Goal: Task Accomplishment & Management: Use online tool/utility

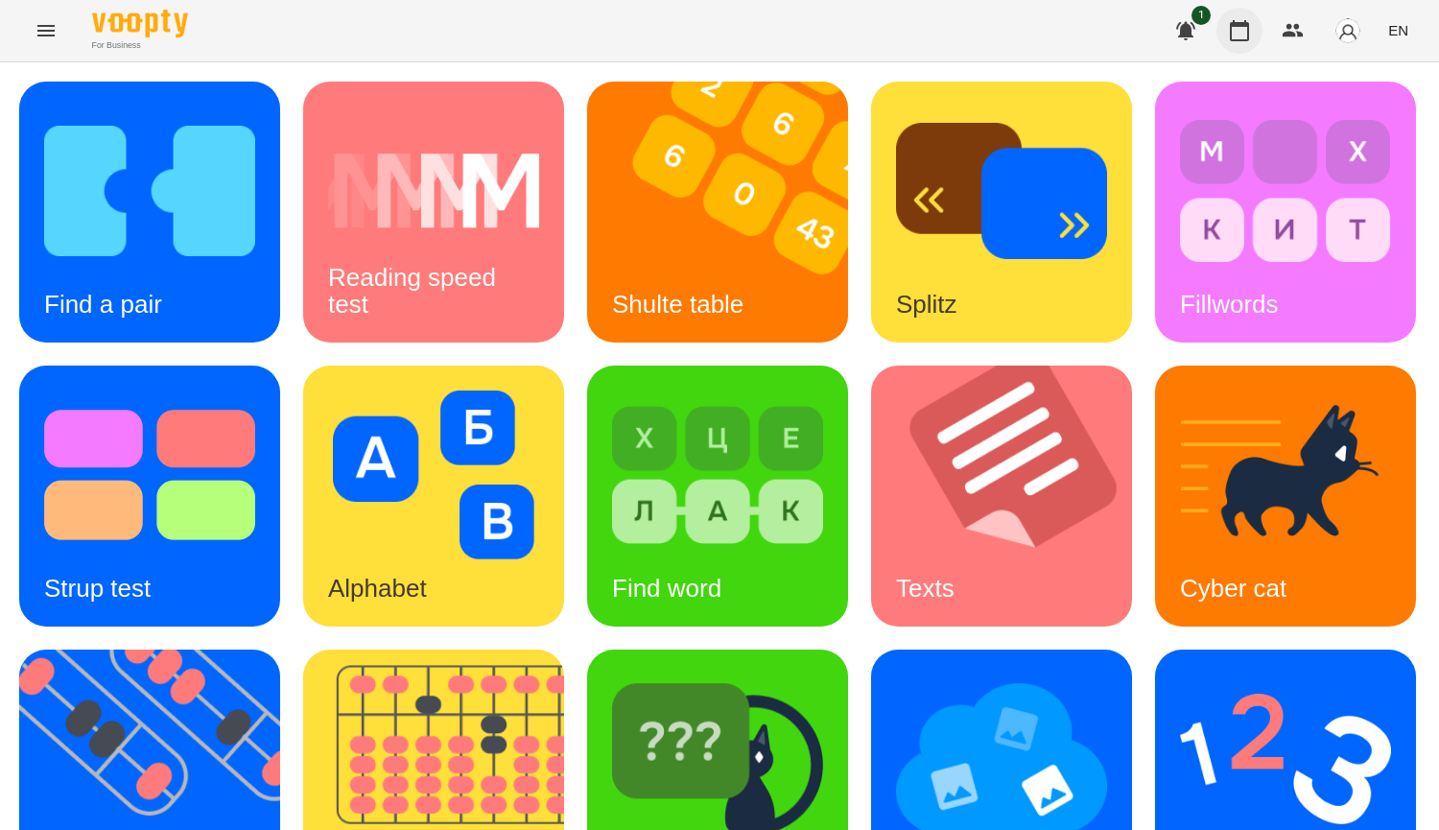
click at [1247, 41] on icon "button" at bounding box center [1239, 30] width 23 height 23
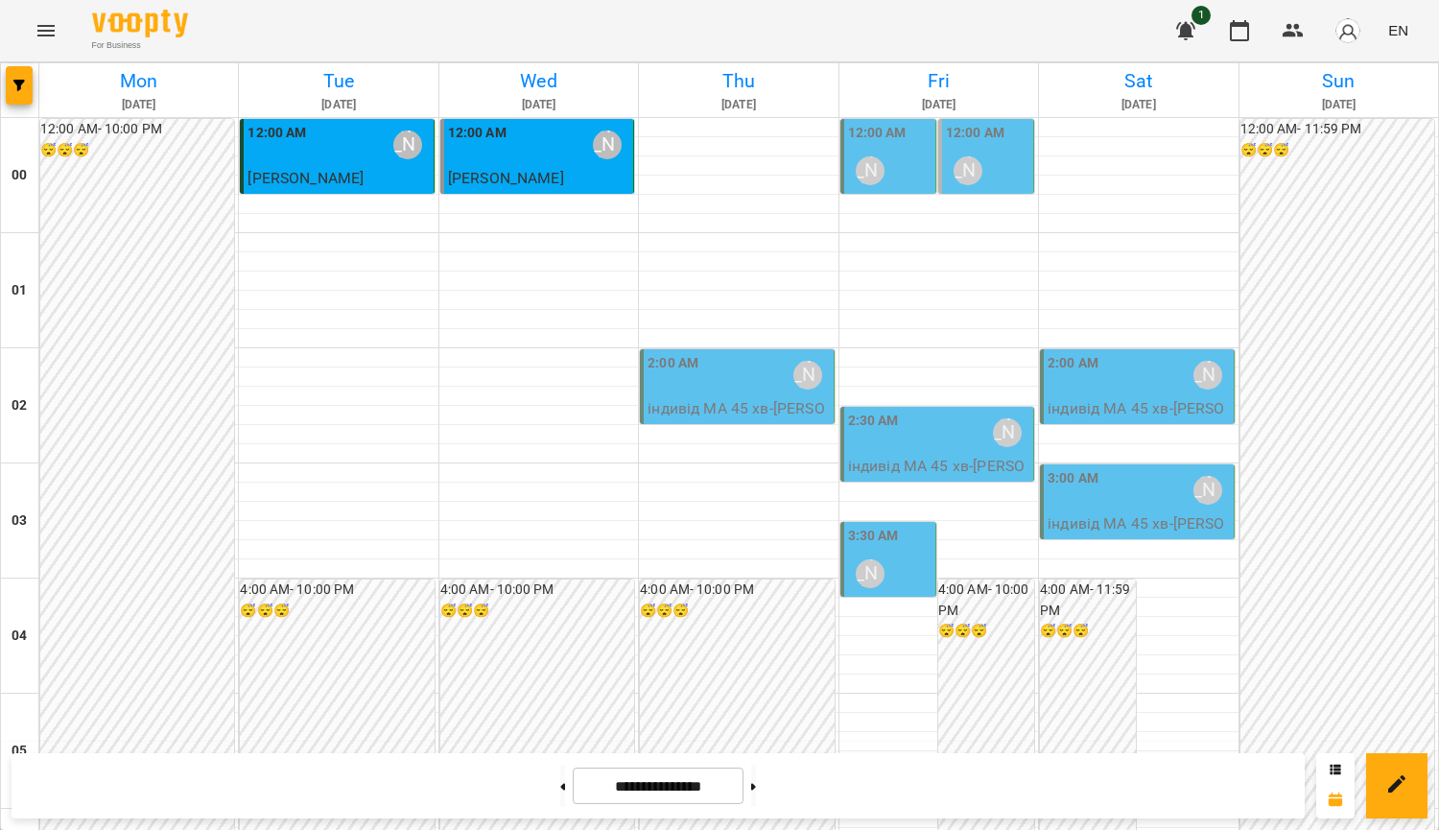
click at [744, 384] on div "2:00 AM [PERSON_NAME]" at bounding box center [738, 375] width 181 height 44
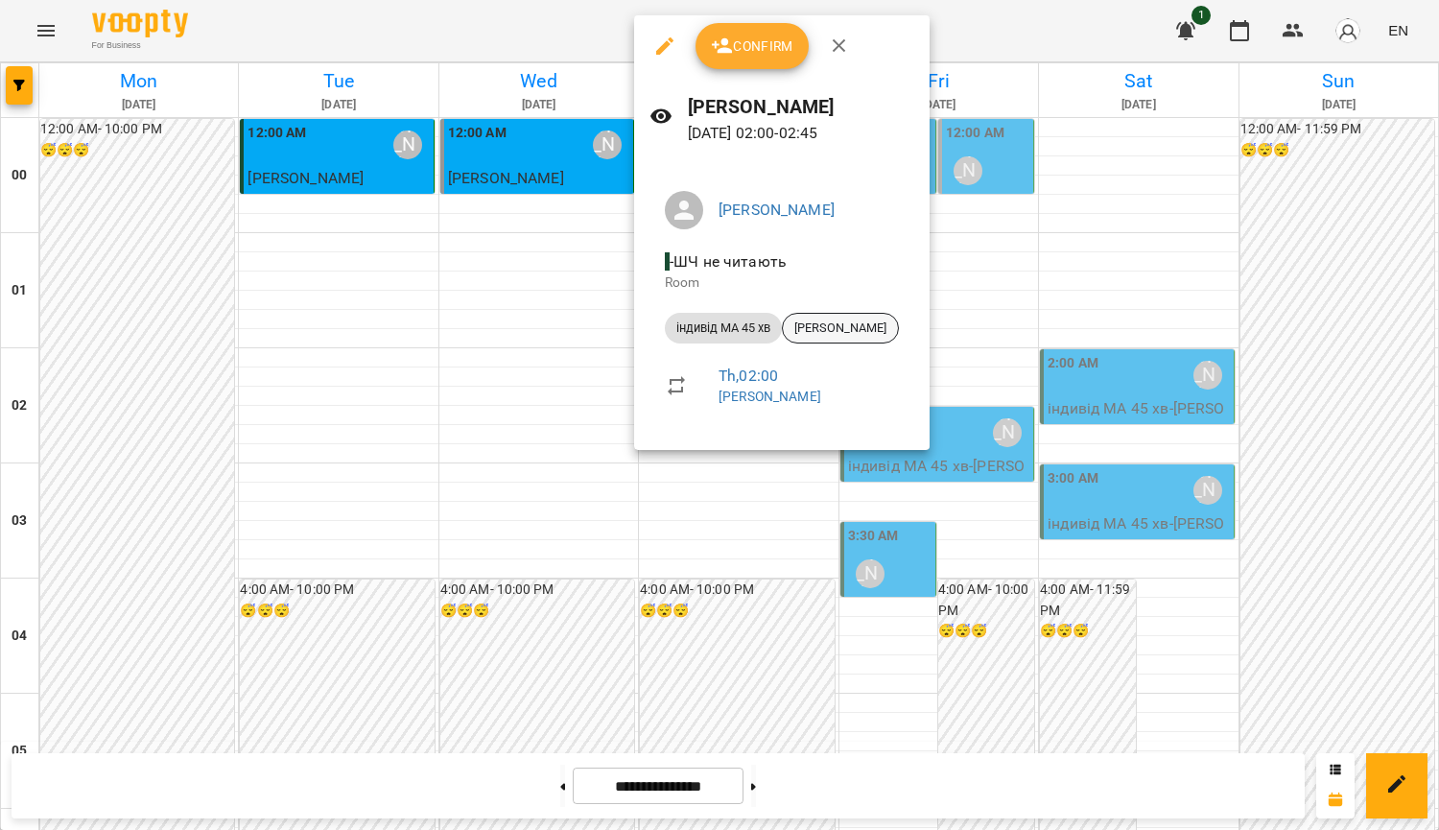
click at [833, 333] on span "[PERSON_NAME]" at bounding box center [840, 327] width 115 height 17
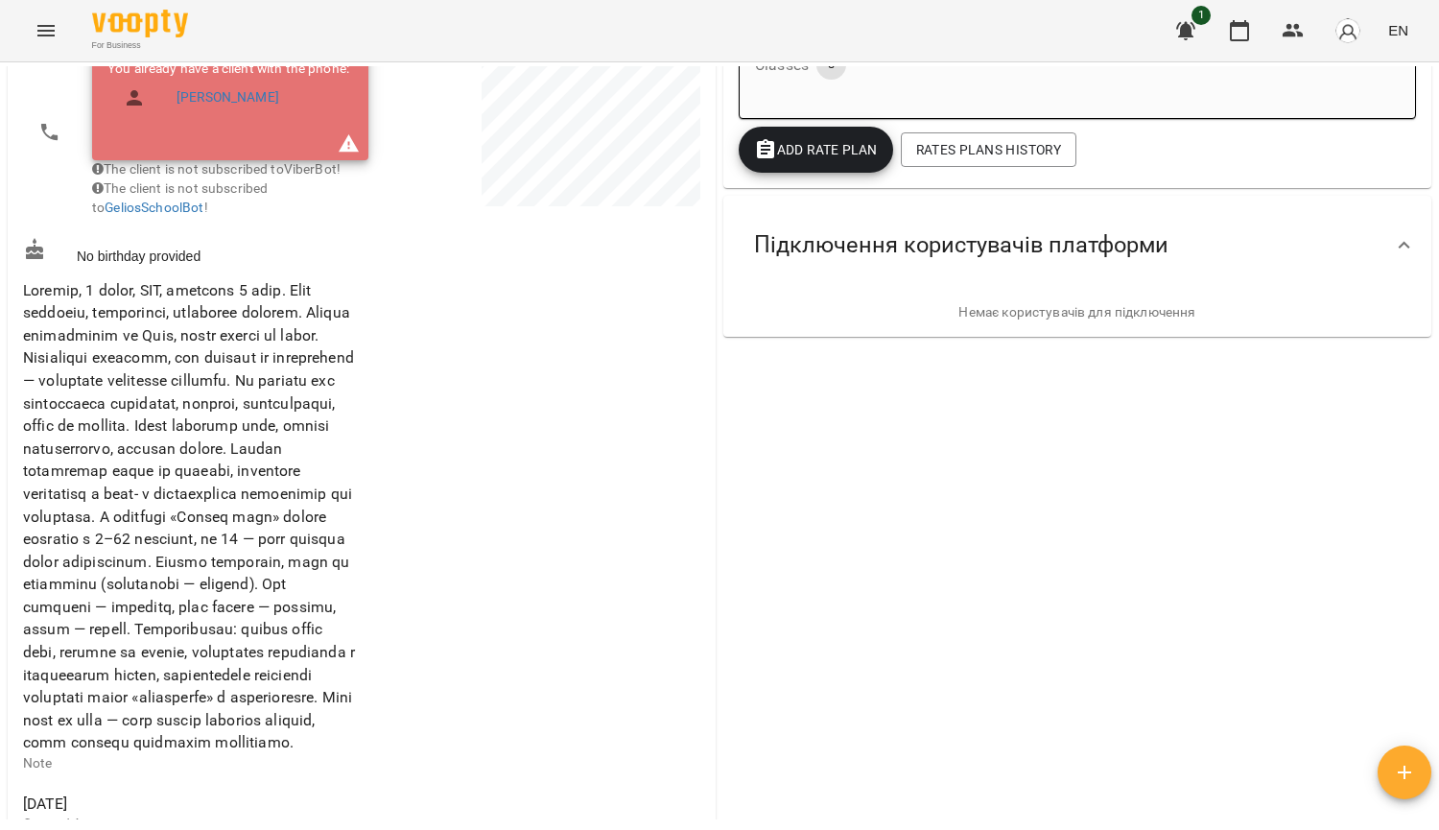
scroll to position [384, 0]
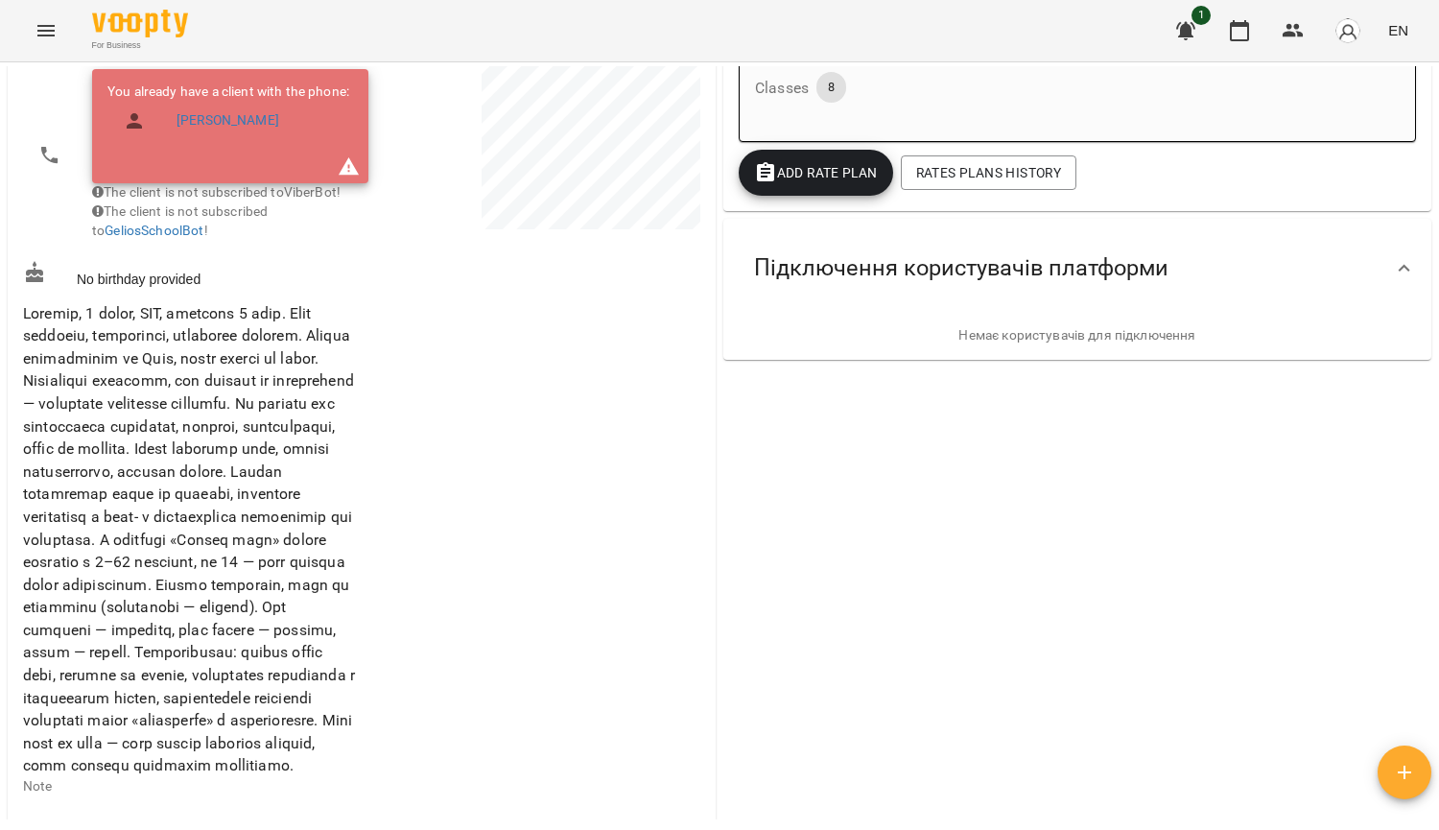
click at [1291, 421] on div "Valid Rate Plans ( 1 ) Ментальна арифметика: Індив часткова [DATE] - Price 8450…" at bounding box center [1078, 601] width 716 height 1540
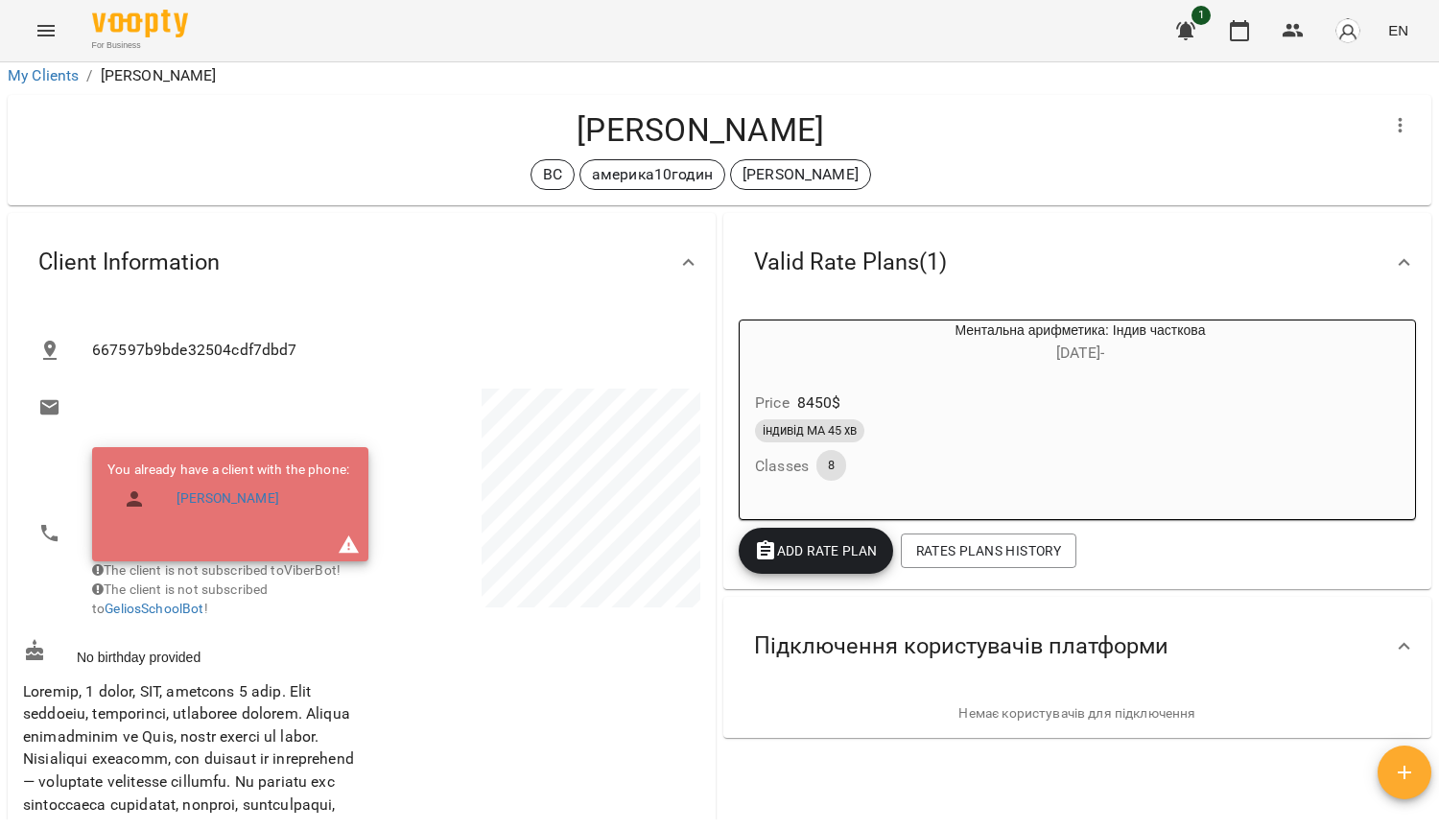
scroll to position [0, 0]
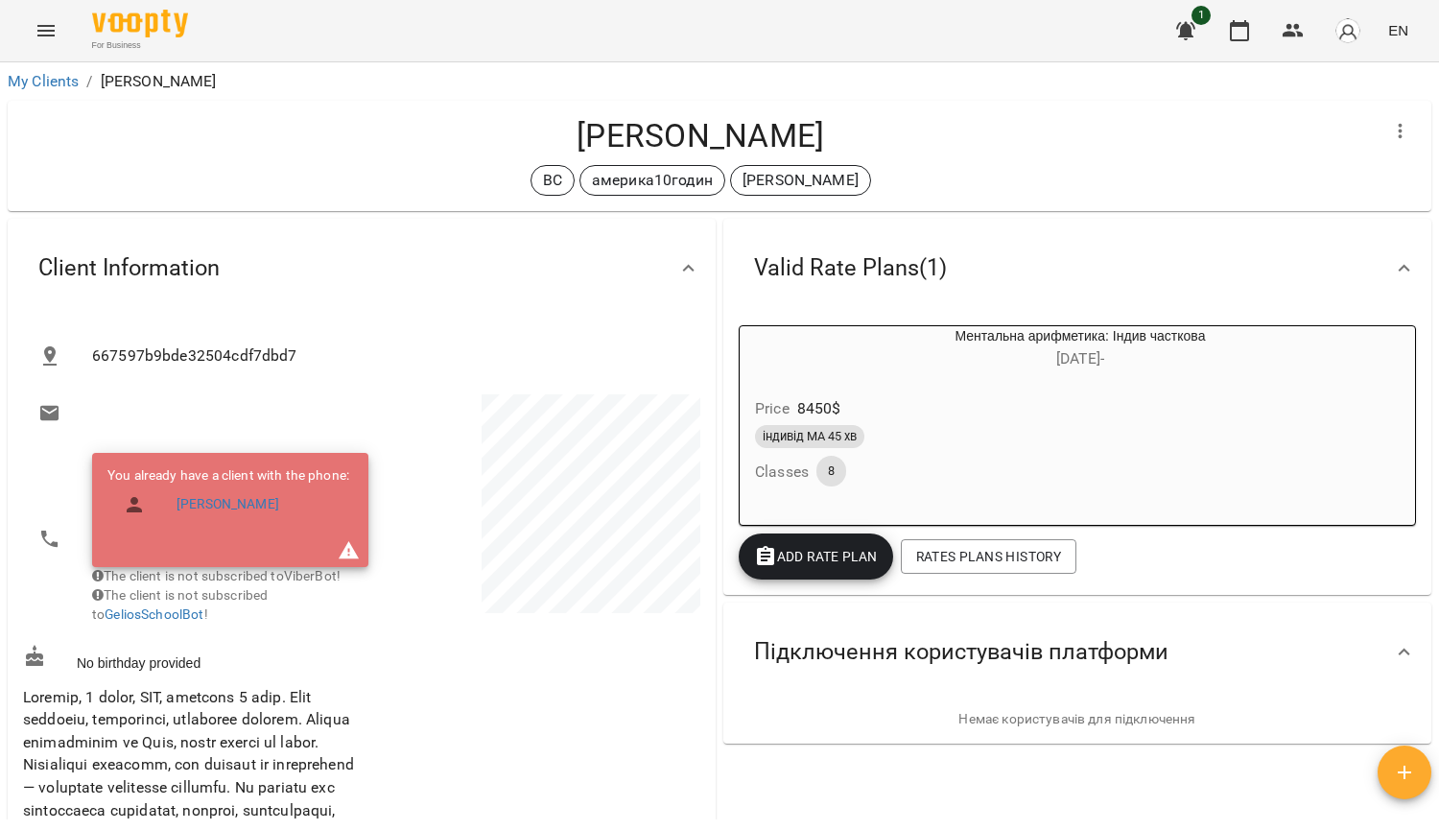
click at [400, 480] on p at bounding box center [533, 506] width 335 height 225
click at [822, 441] on span "індивід МА 45 хв" at bounding box center [809, 436] width 109 height 17
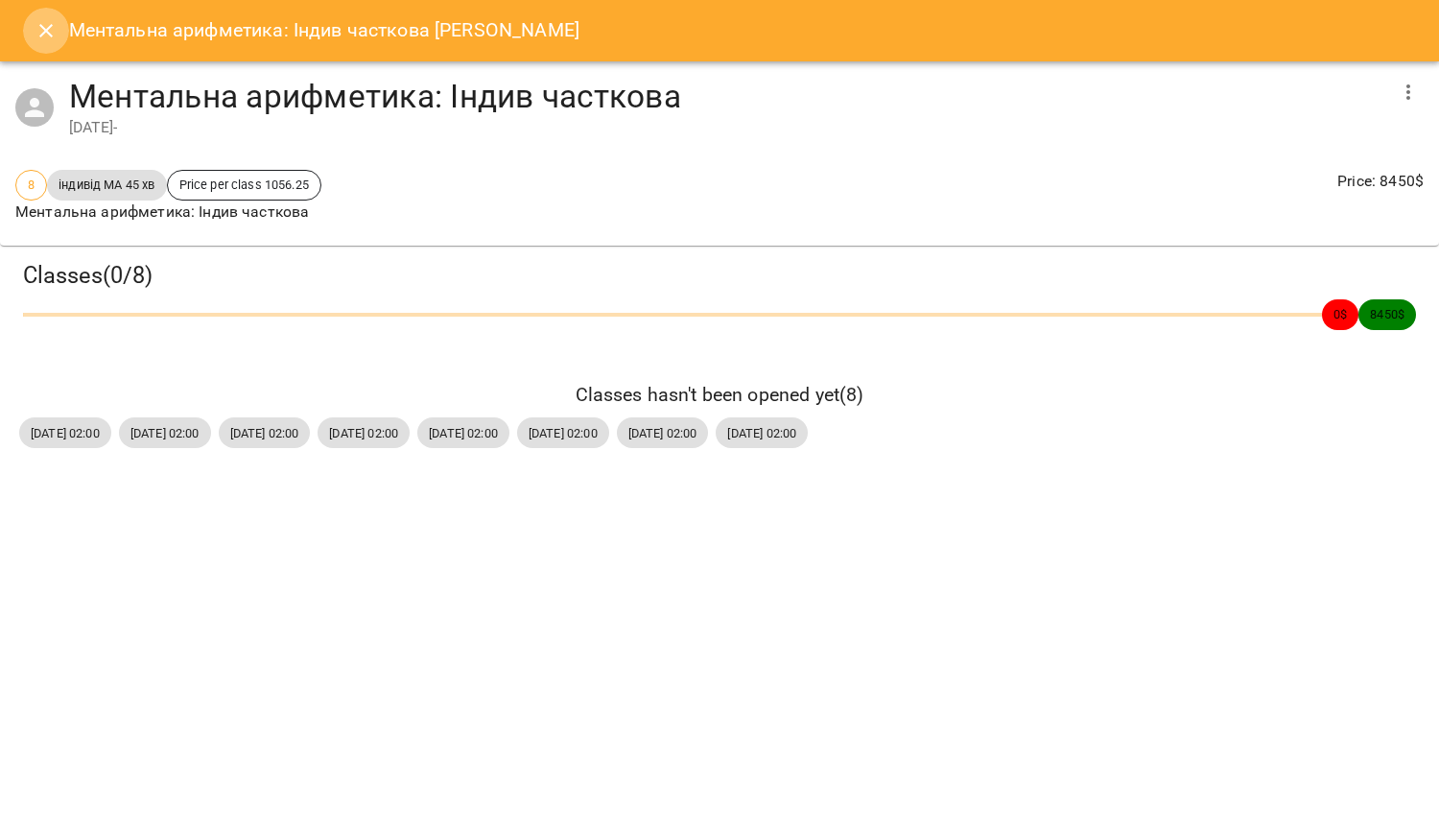
click at [42, 33] on icon "Close" at bounding box center [46, 30] width 23 height 23
